Goal: Task Accomplishment & Management: Manage account settings

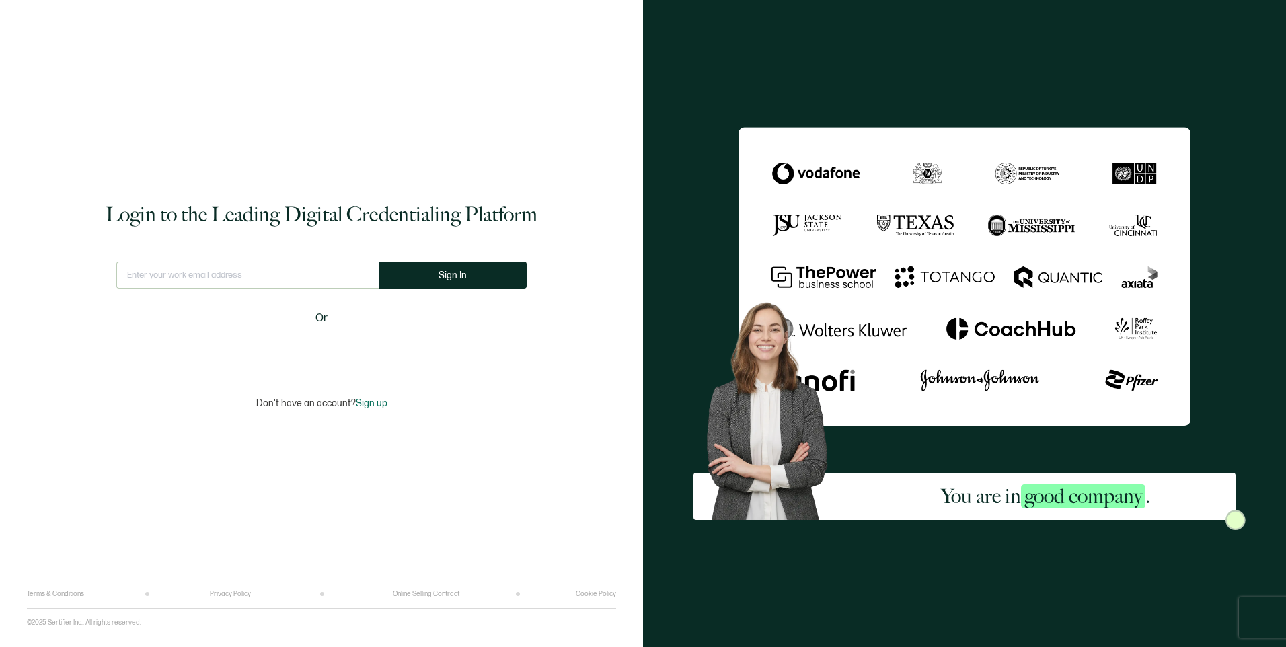
click at [214, 287] on input "text" at bounding box center [247, 275] width 262 height 27
type input "[EMAIL_ADDRESS][DOMAIN_NAME]"
click at [426, 281] on button "Sign In" at bounding box center [453, 275] width 148 height 27
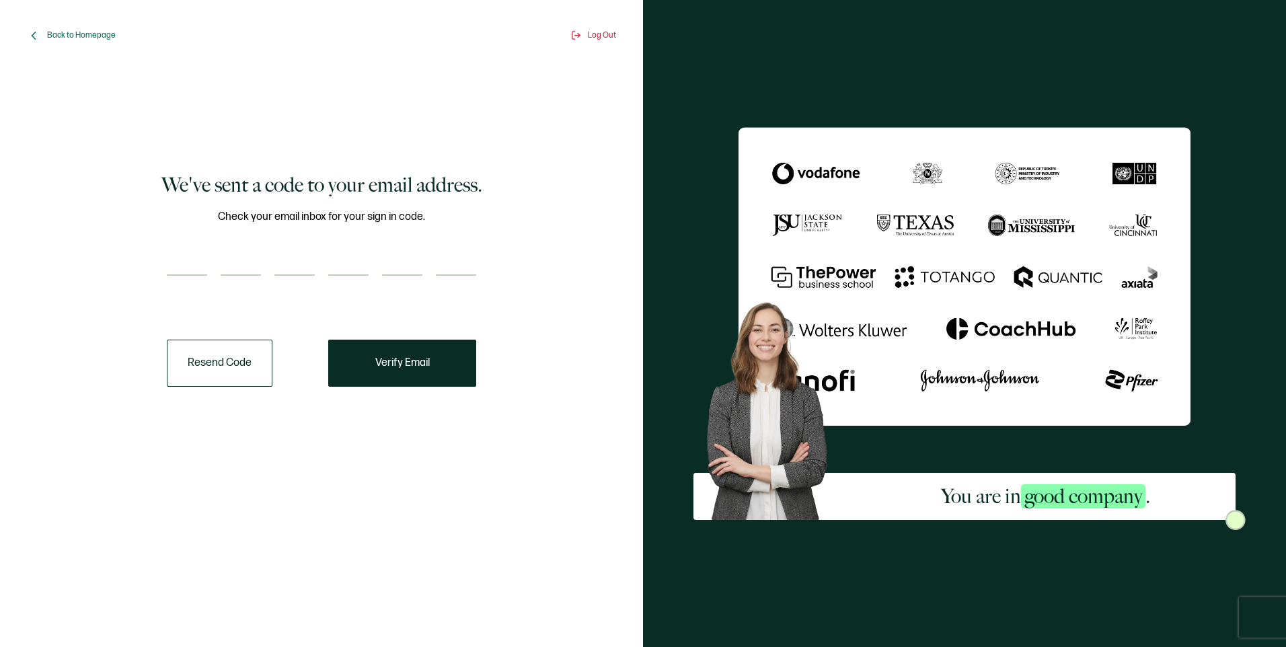
click at [183, 256] on input "number" at bounding box center [187, 262] width 40 height 27
click at [201, 263] on input "number" at bounding box center [187, 262] width 40 height 27
paste input "2"
type input "2"
type input "3"
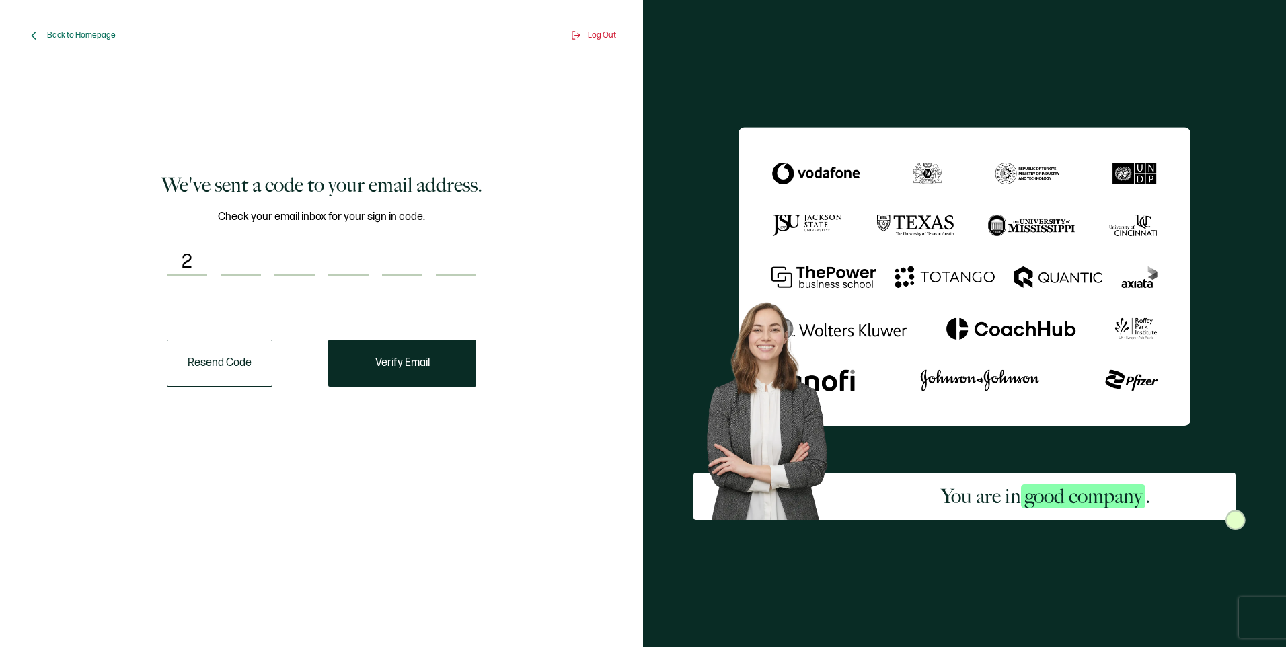
type input "5"
type input "2"
type input "3"
type input "0"
click at [431, 351] on button "Verify Email" at bounding box center [402, 363] width 148 height 47
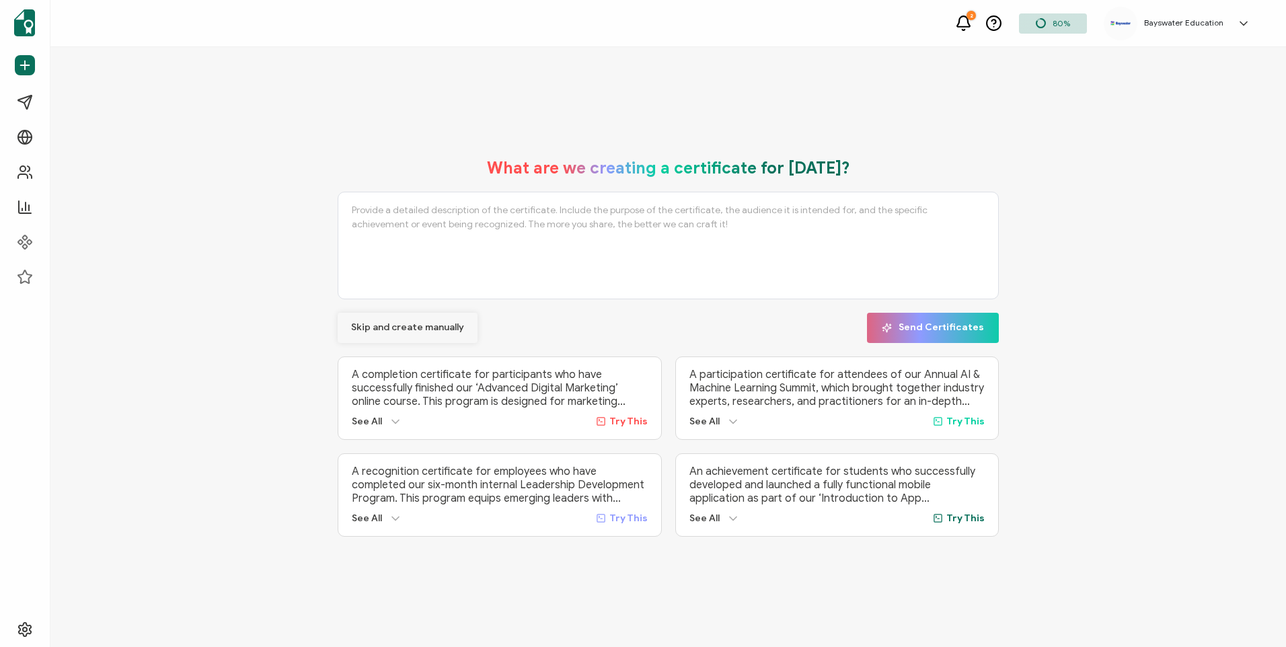
drag, startPoint x: 463, startPoint y: 332, endPoint x: 451, endPoint y: 334, distance: 11.7
click at [462, 332] on button "Skip and create manually" at bounding box center [408, 328] width 140 height 30
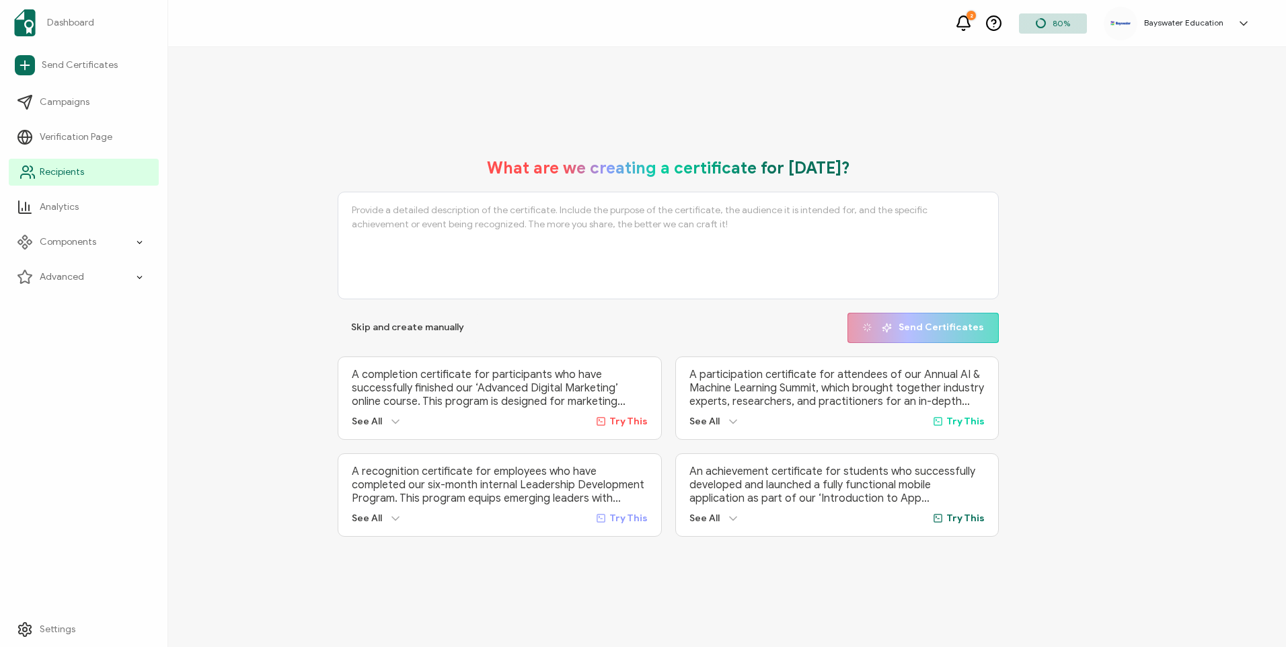
click at [40, 165] on link "Recipients" at bounding box center [84, 172] width 150 height 27
click at [48, 184] on link "Recipients" at bounding box center [84, 172] width 150 height 27
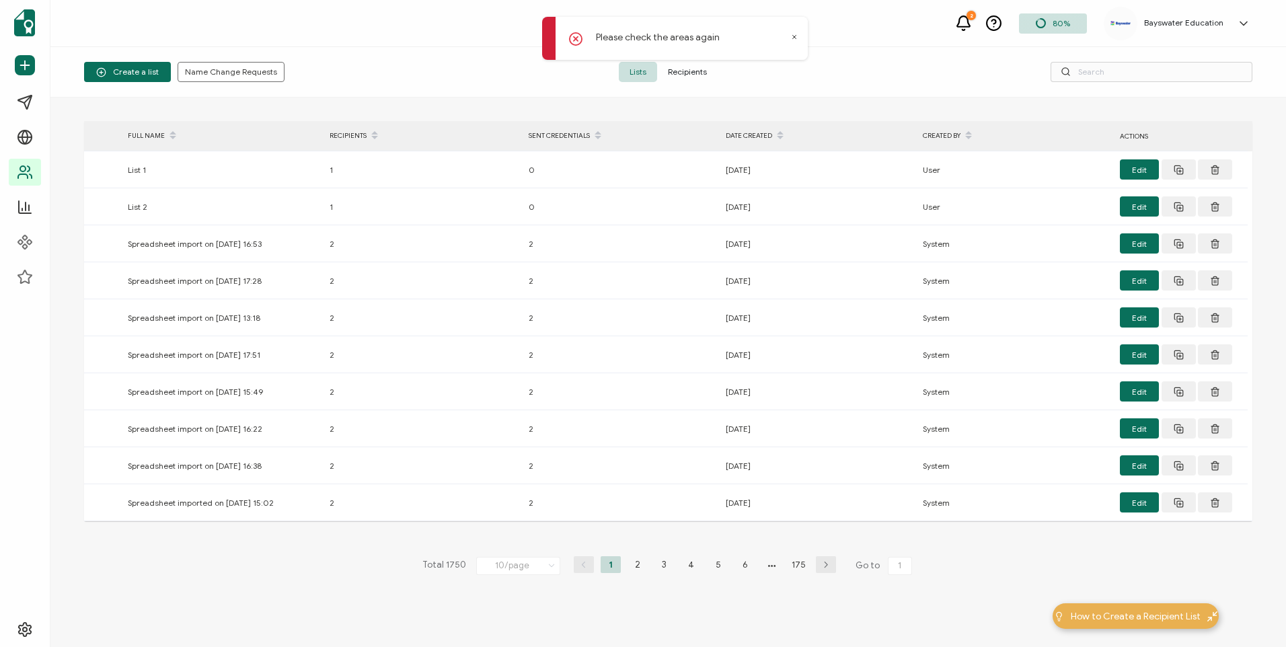
click at [693, 77] on span "Recipients" at bounding box center [687, 72] width 61 height 20
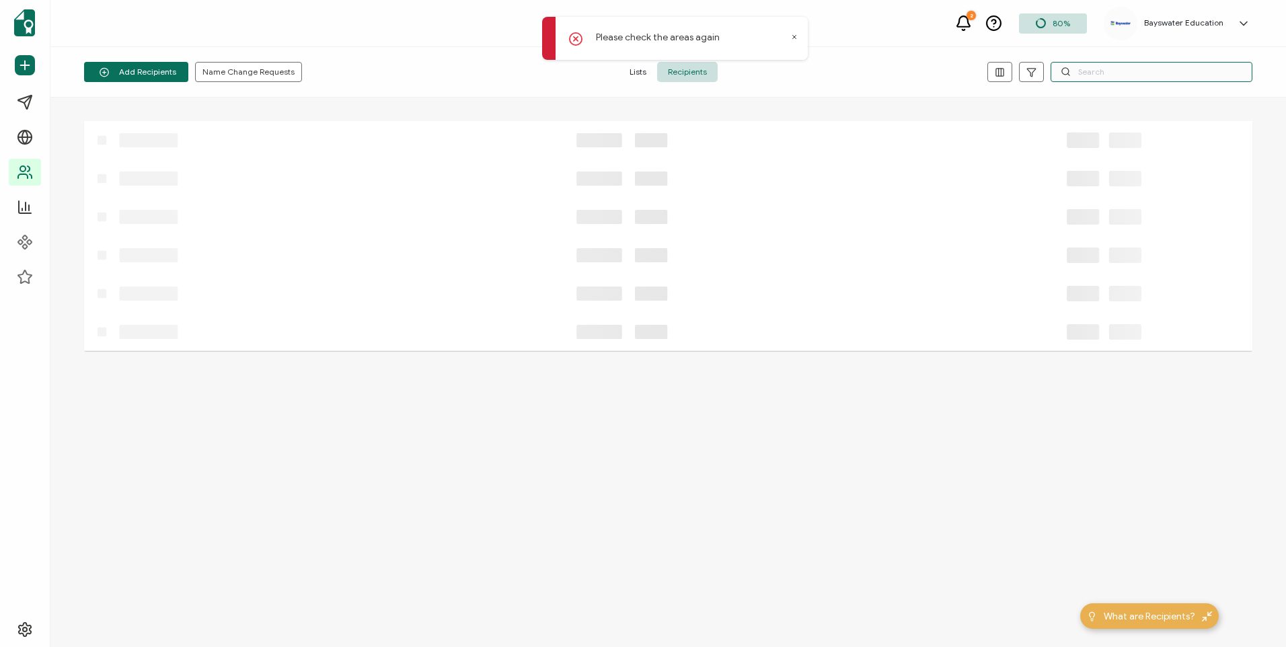
click at [1101, 67] on input "text" at bounding box center [1152, 72] width 202 height 20
type input "Minato"
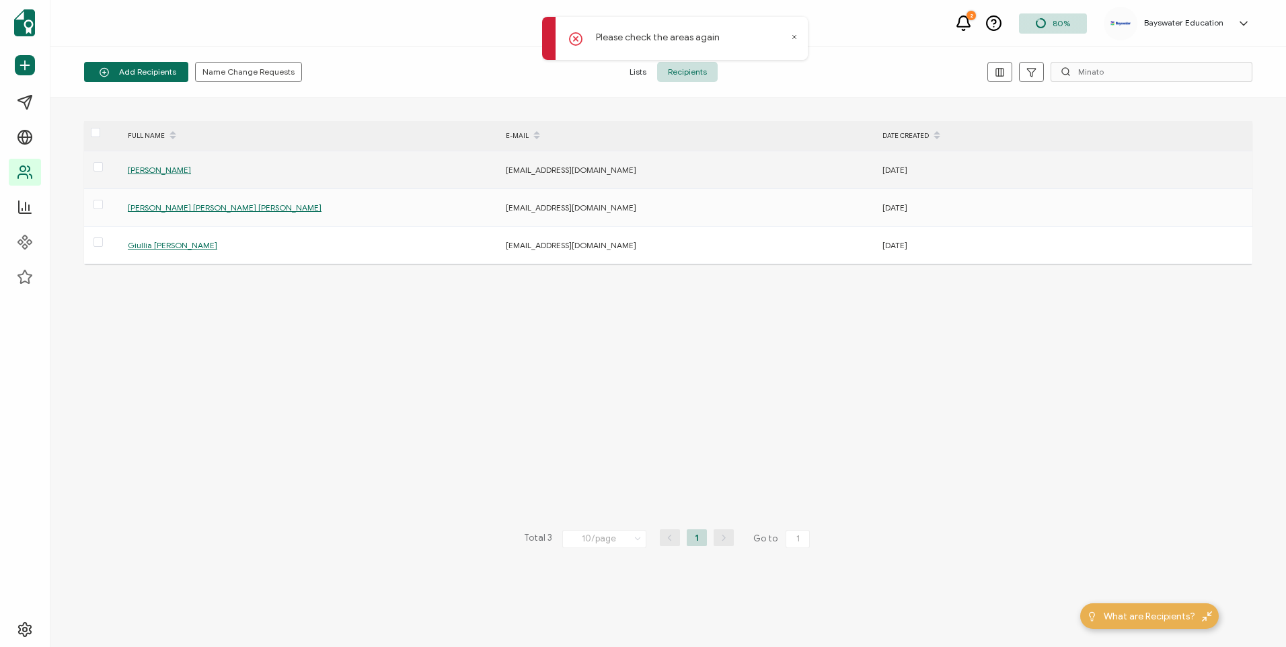
click at [162, 173] on span "[PERSON_NAME]" at bounding box center [159, 170] width 63 height 10
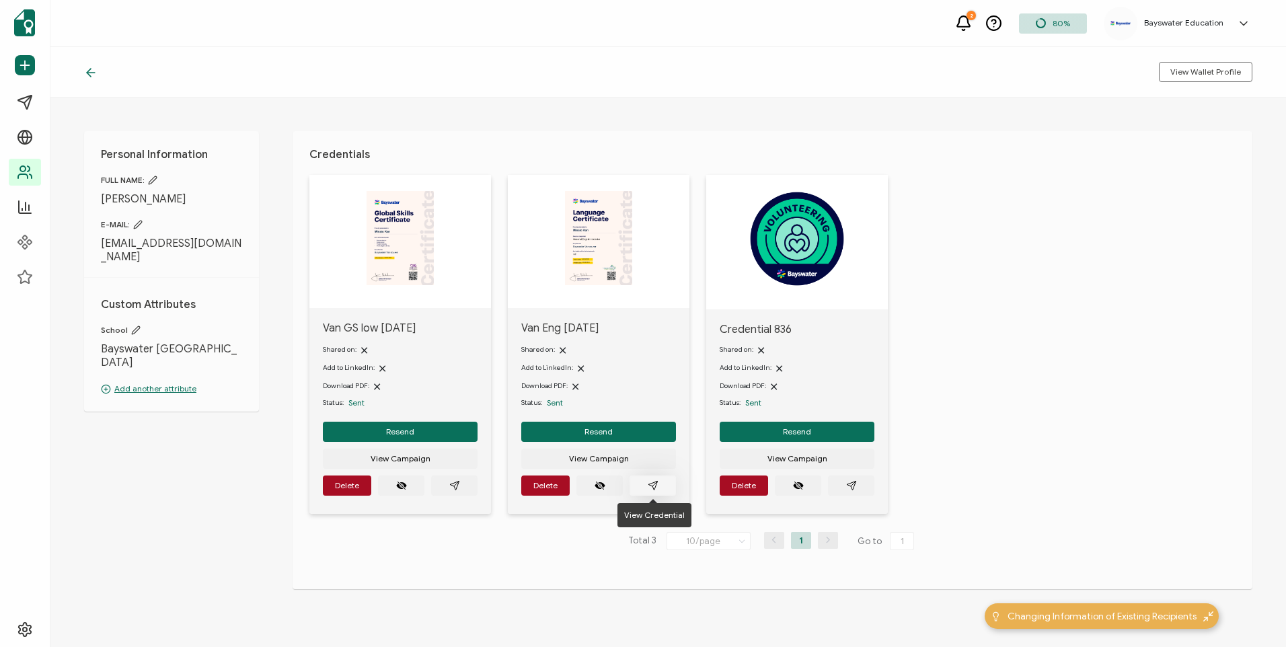
click at [642, 486] on button "button" at bounding box center [653, 486] width 46 height 20
click at [87, 63] on div "View Wallet Profile" at bounding box center [668, 72] width 1236 height 50
click at [89, 69] on icon at bounding box center [90, 72] width 13 height 13
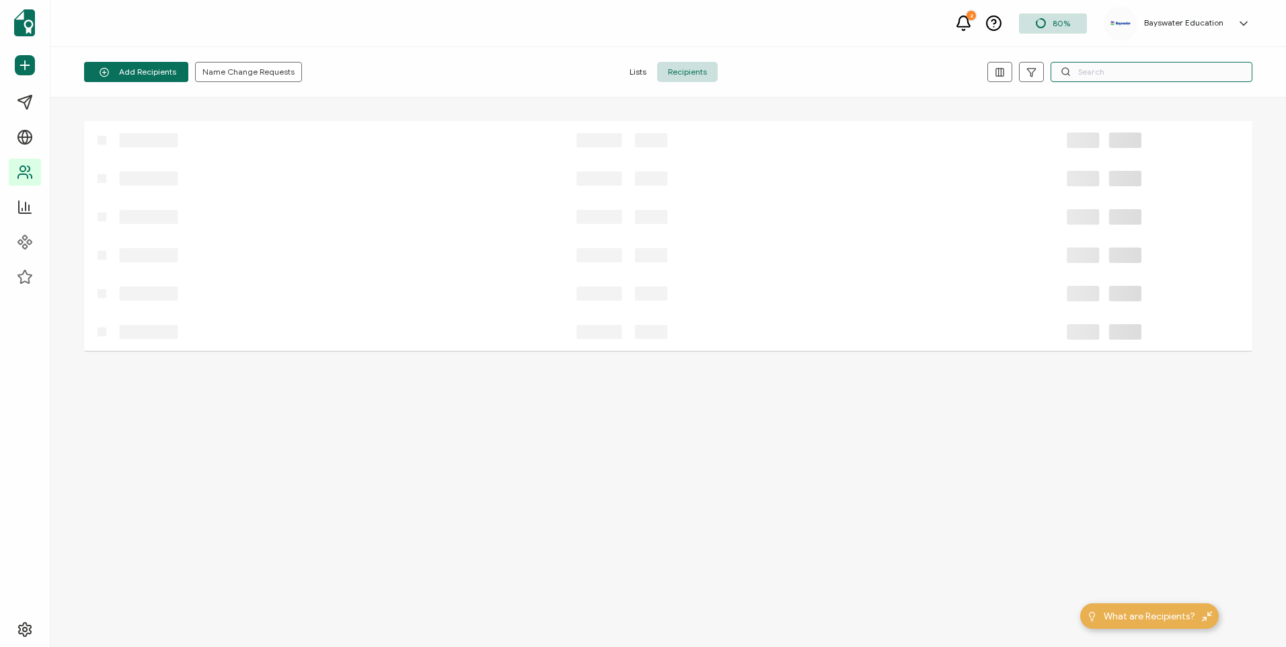
click at [1131, 72] on input "text" at bounding box center [1152, 72] width 202 height 20
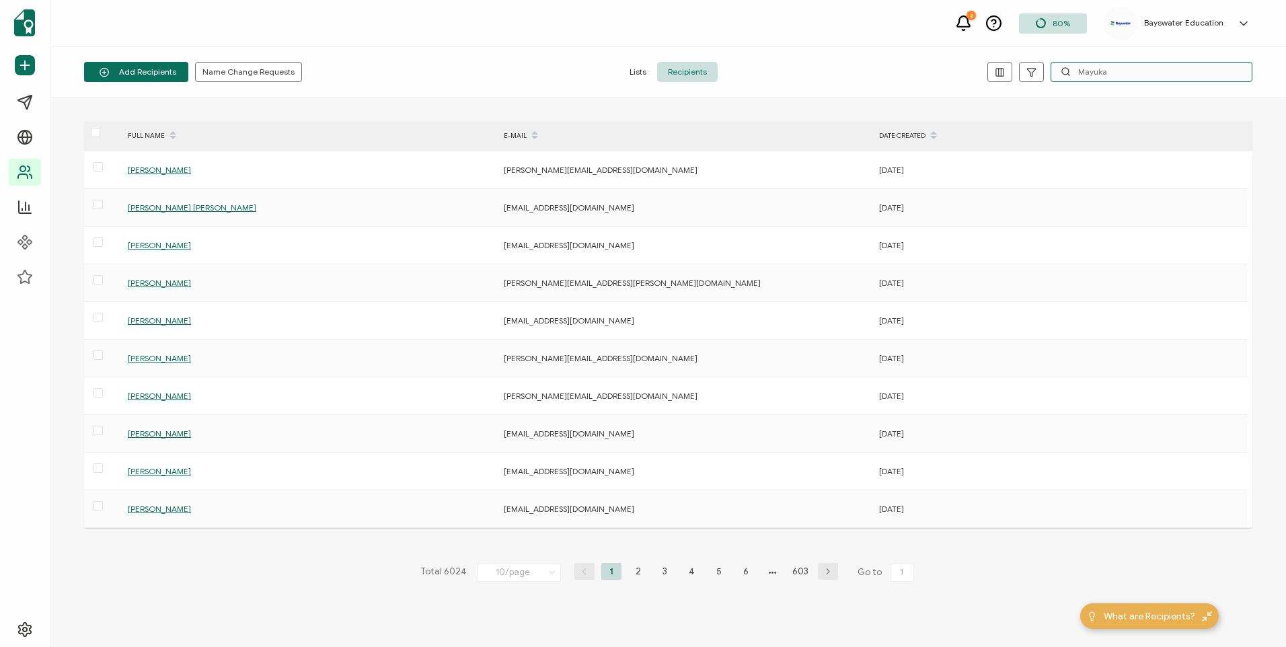
type input "Mayuka"
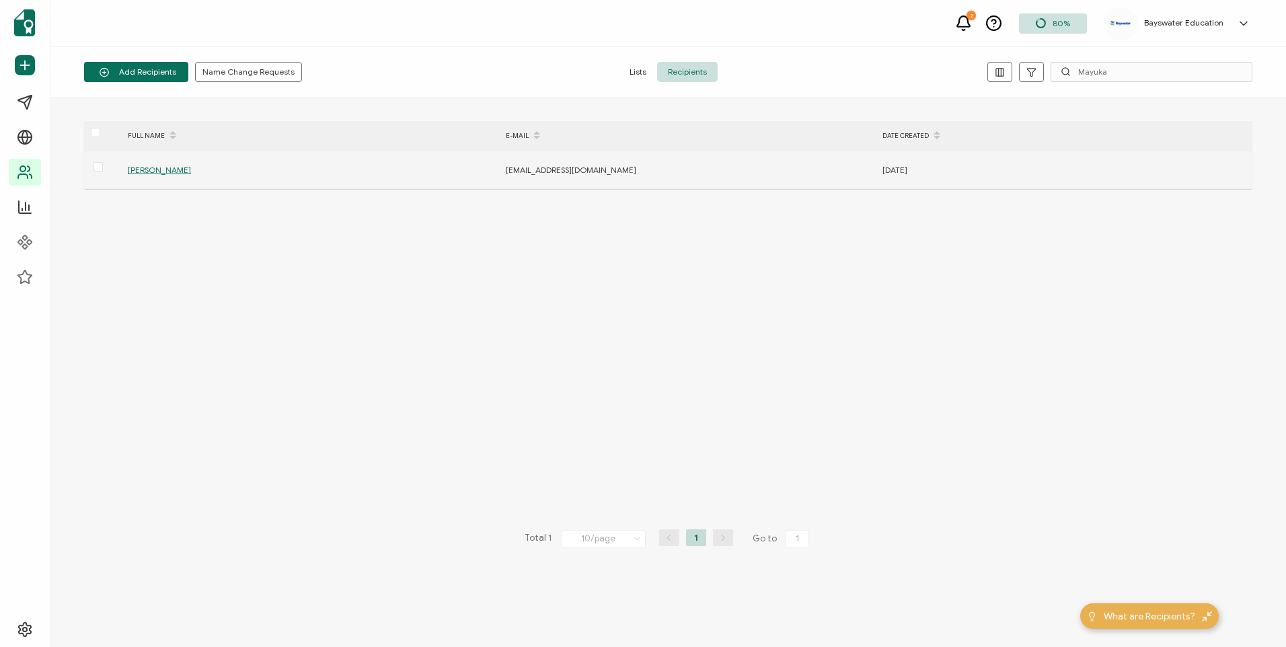
click at [178, 173] on span "[PERSON_NAME]" at bounding box center [159, 170] width 63 height 10
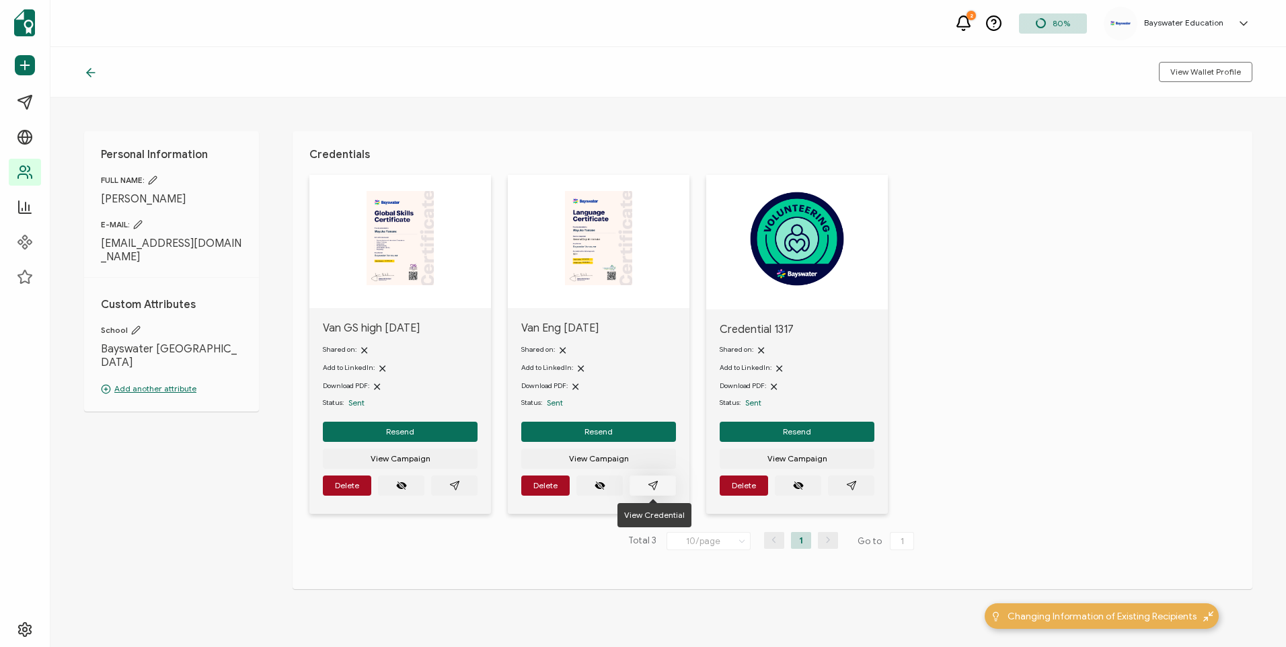
click at [653, 488] on icon "paper plane outline" at bounding box center [653, 485] width 11 height 11
